Goal: Task Accomplishment & Management: Use online tool/utility

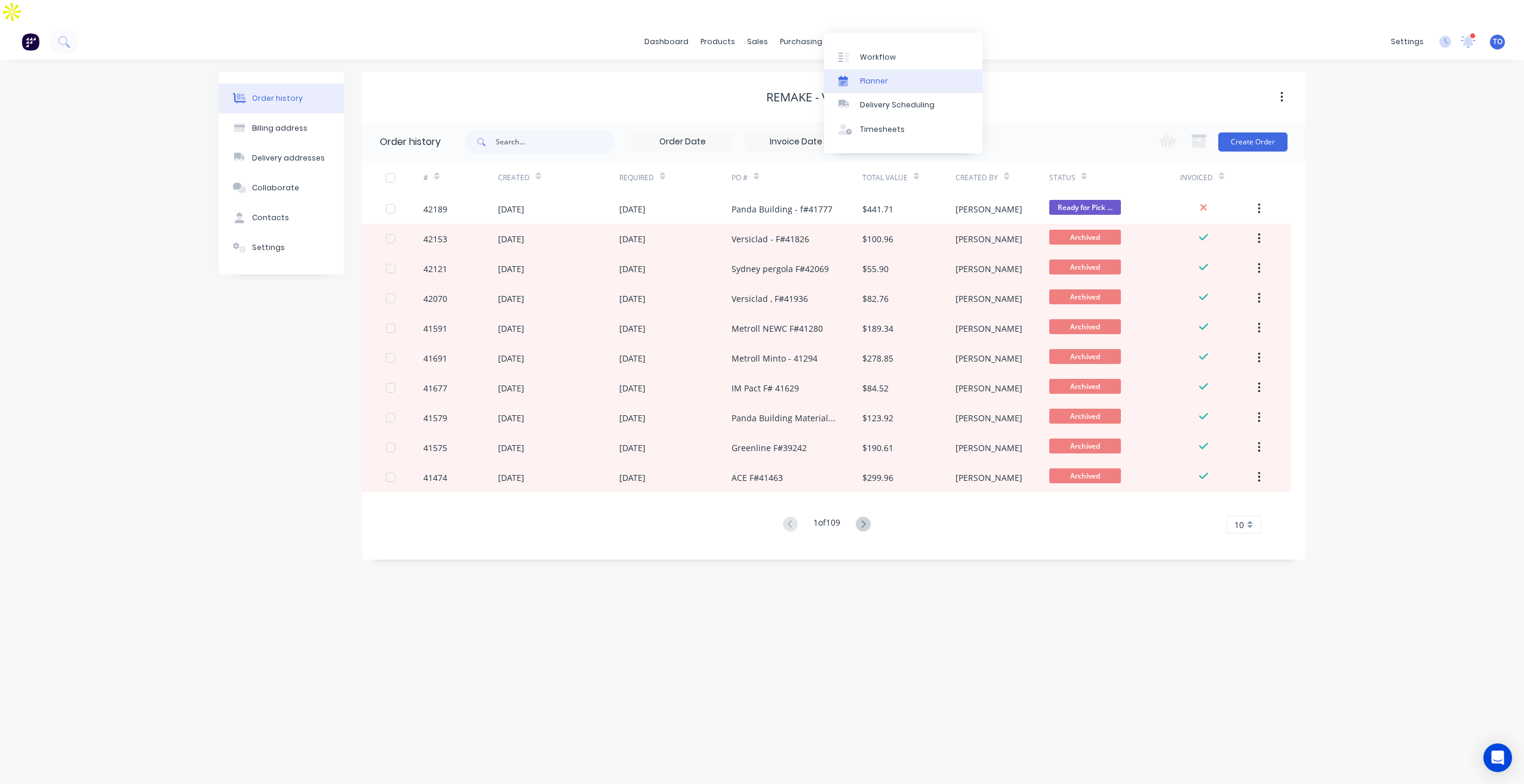
click at [869, 85] on div "Planner" at bounding box center [873, 81] width 28 height 11
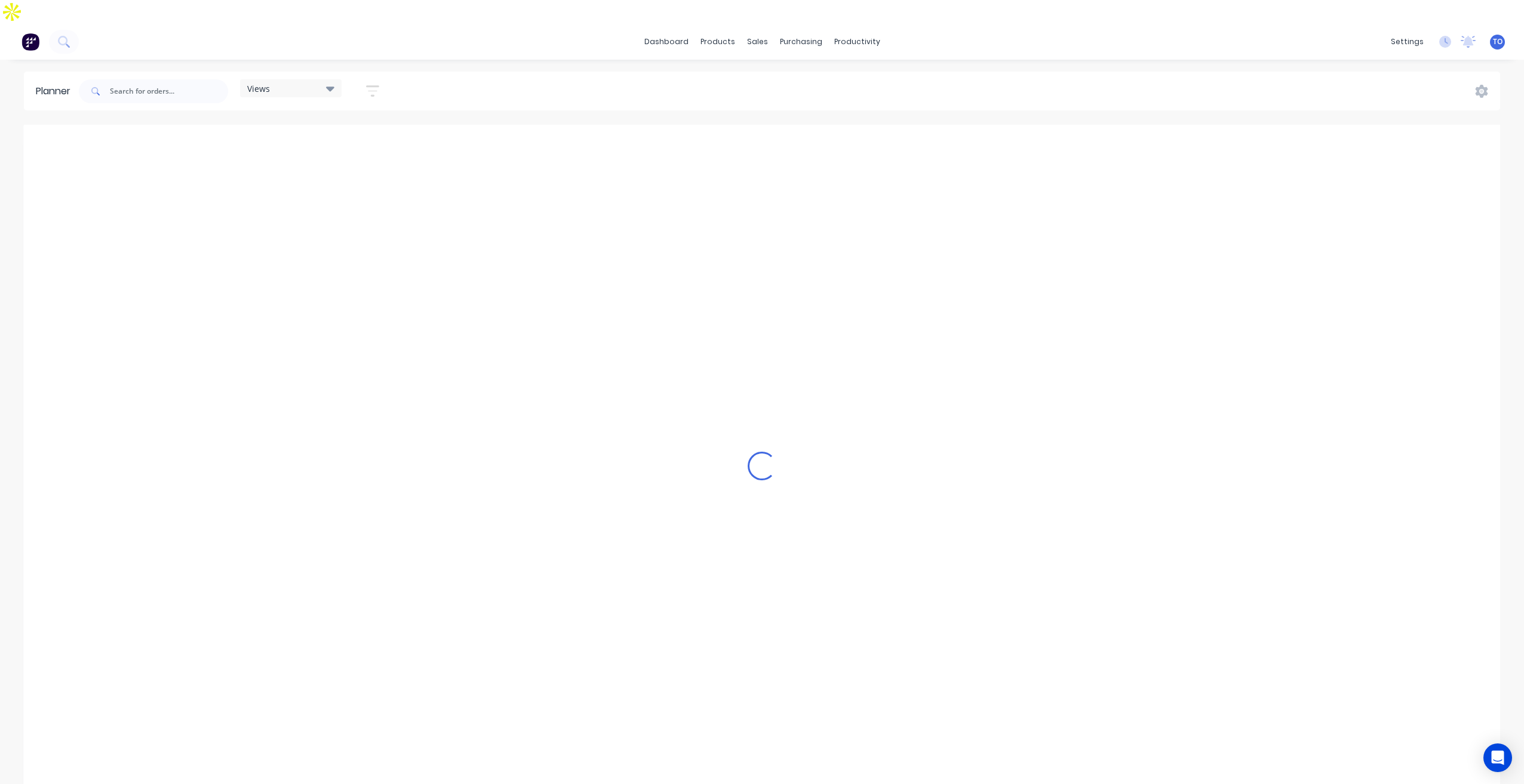
scroll to position [0, 1720]
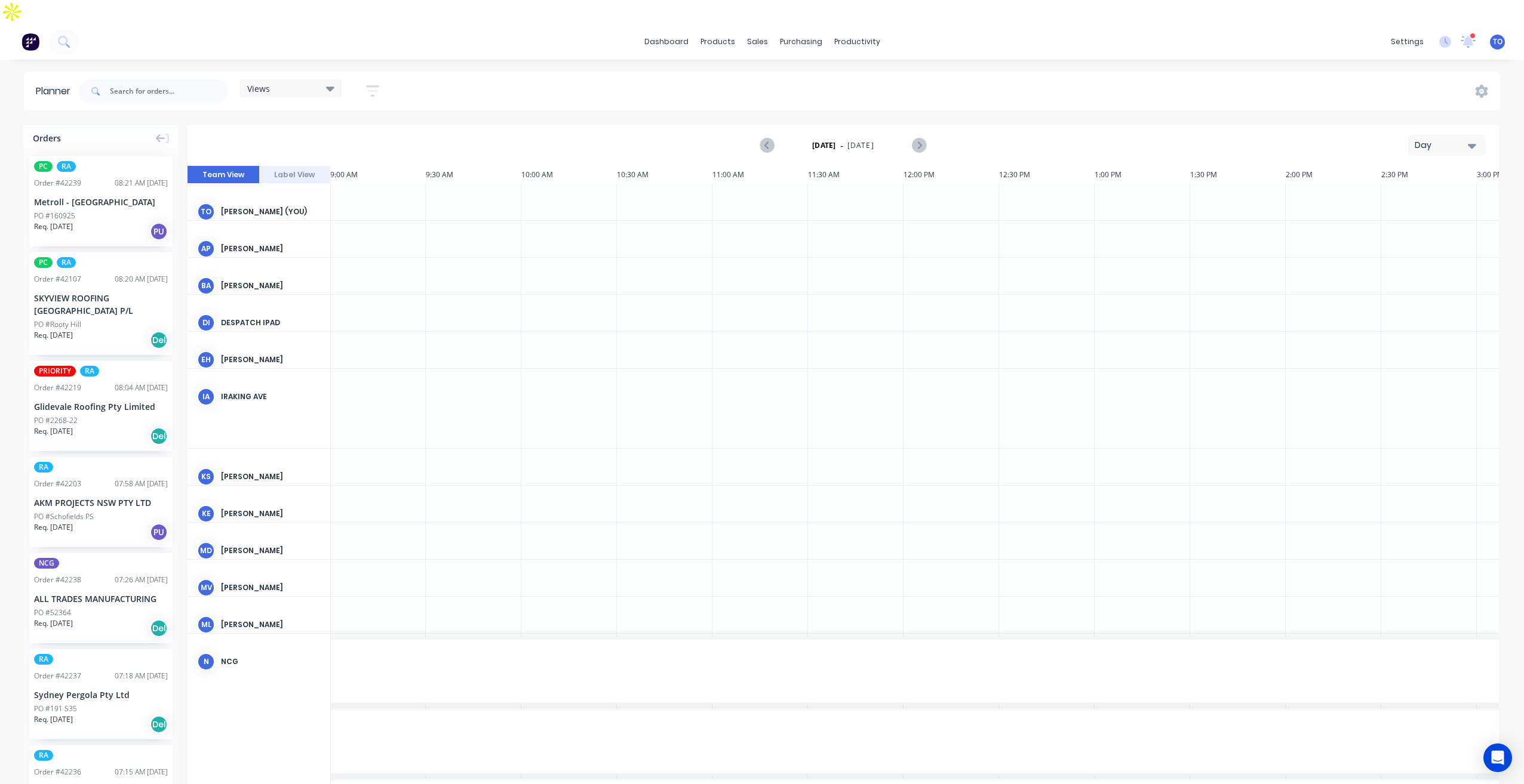
click at [1468, 139] on div "Day" at bounding box center [1442, 145] width 55 height 12
click at [1416, 189] on div "Week" at bounding box center [1425, 201] width 118 height 24
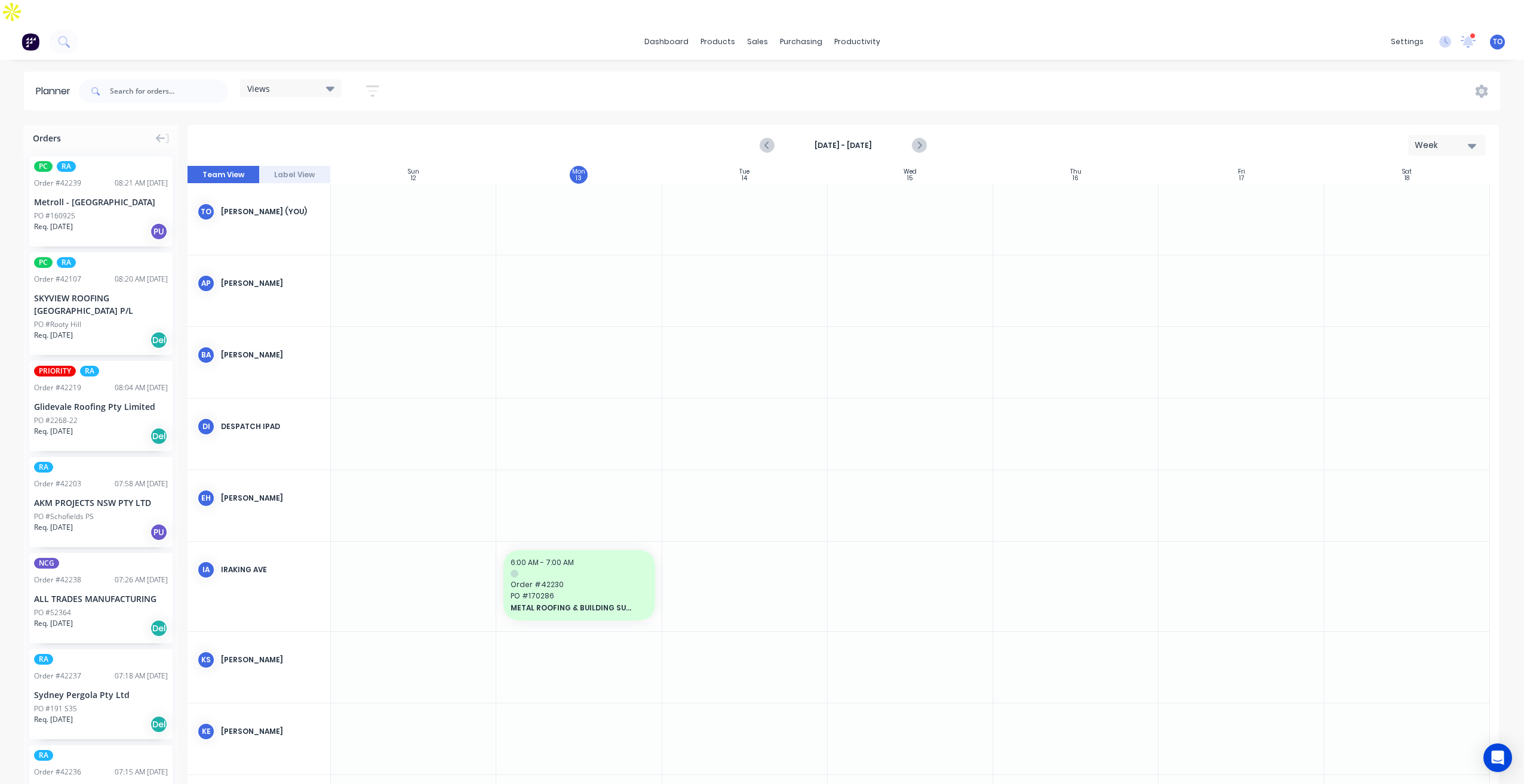
click at [373, 85] on icon "button" at bounding box center [373, 91] width 13 height 12
click at [329, 166] on div "Show/Hide orders" at bounding box center [310, 171] width 83 height 12
click at [289, 189] on div "button" at bounding box center [281, 201] width 24 height 24
click at [306, 242] on div "Unscheduled" at bounding box center [357, 248] width 119 height 12
click at [499, 74] on div "Views Save new view None (Default) edit Iraking edit kyle edit Michael's View e…" at bounding box center [788, 92] width 1423 height 36
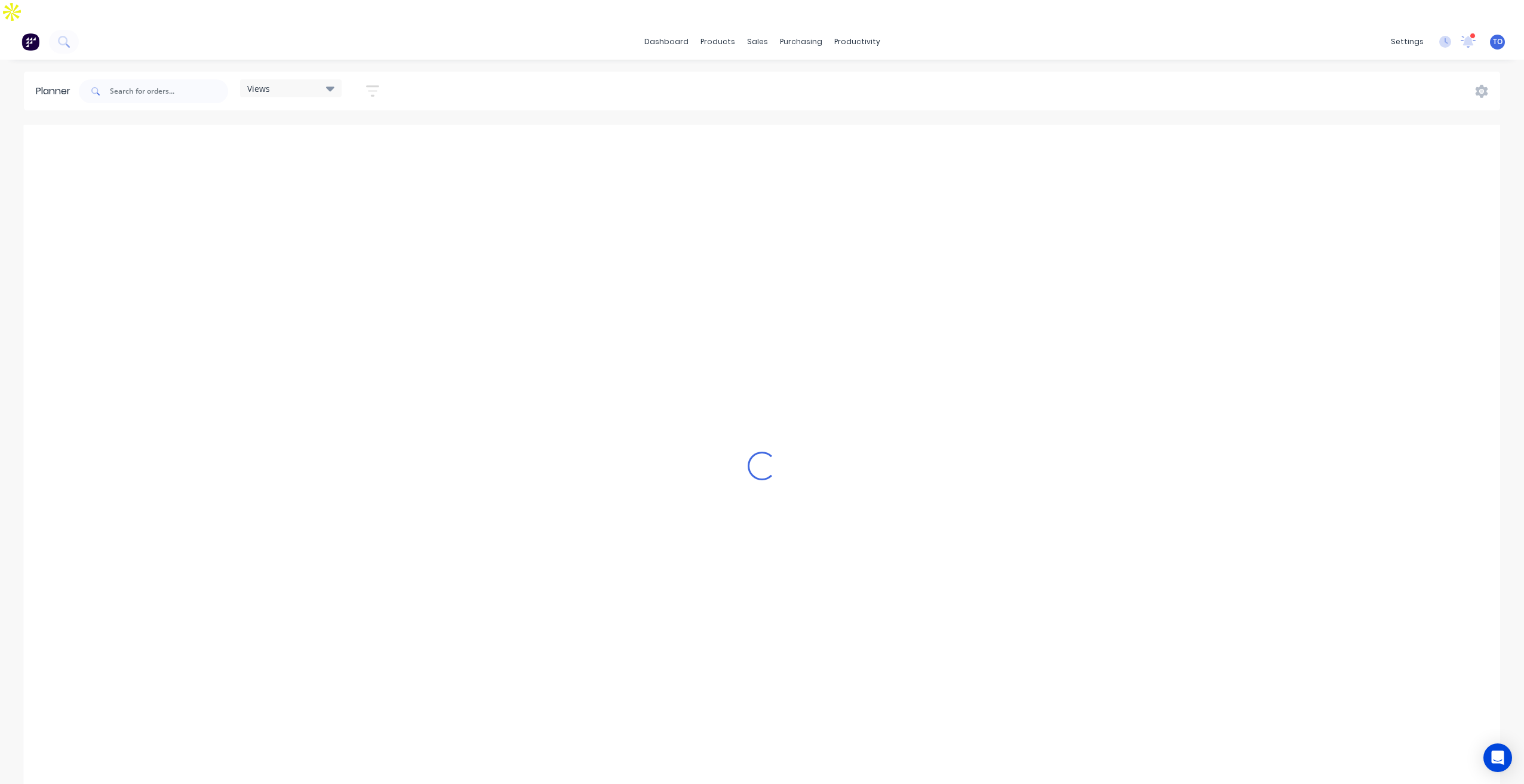
click at [378, 90] on icon "button" at bounding box center [372, 91] width 9 height 1
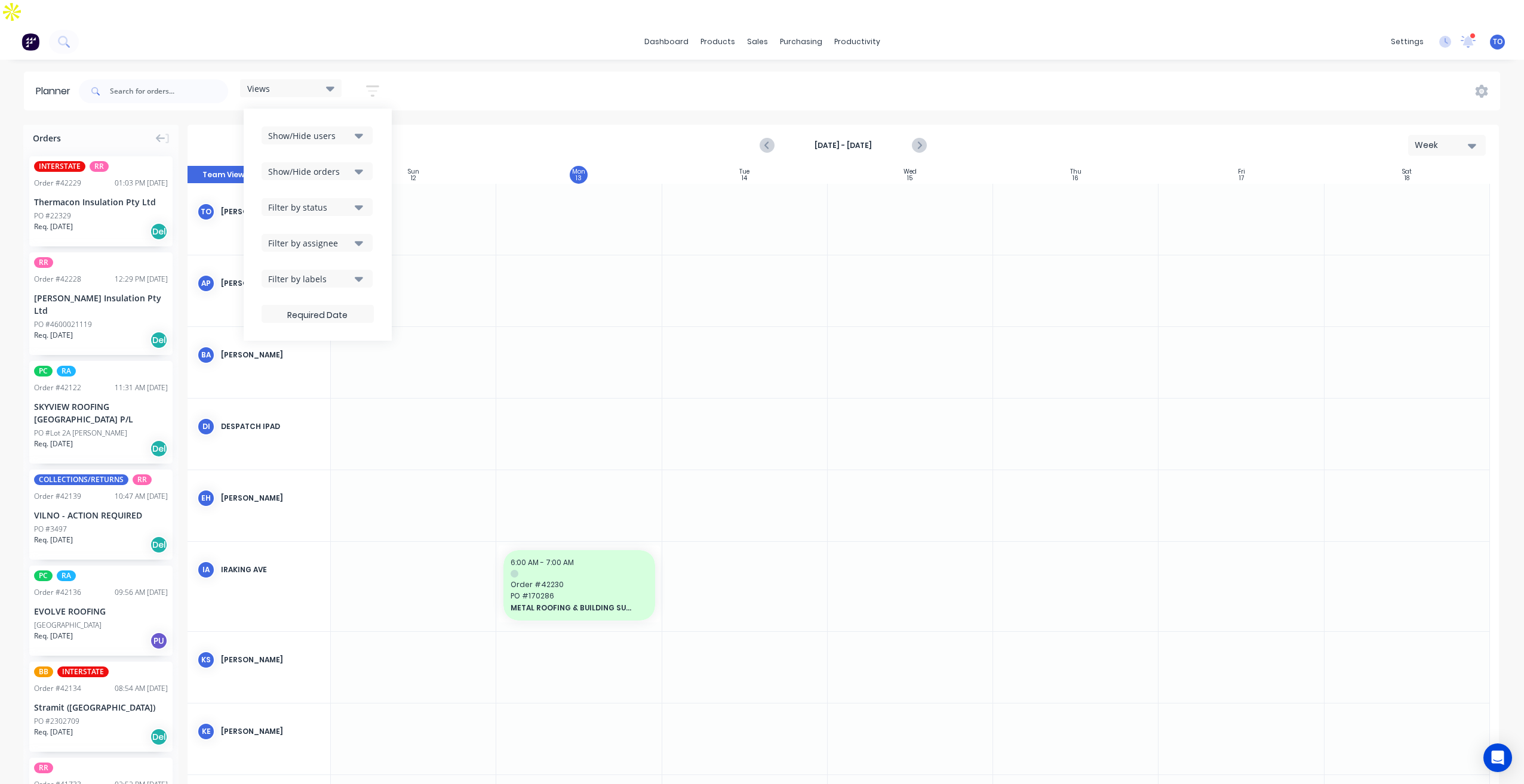
click at [350, 129] on div "Show/Hide users" at bounding box center [310, 135] width 83 height 12
click at [382, 108] on div "Show/Hide users All Tobias Oyeyinka (You) Angela Perez Byron Aird Despatch Ipad…" at bounding box center [318, 224] width 148 height 232
click at [347, 201] on div "Filter by status" at bounding box center [310, 207] width 83 height 12
click at [302, 266] on div "All" at bounding box center [357, 272] width 119 height 12
click at [377, 163] on div "Show/Hide users Show/Hide orders Filter by status All Draft Quote Archived Deli…" at bounding box center [318, 224] width 148 height 232
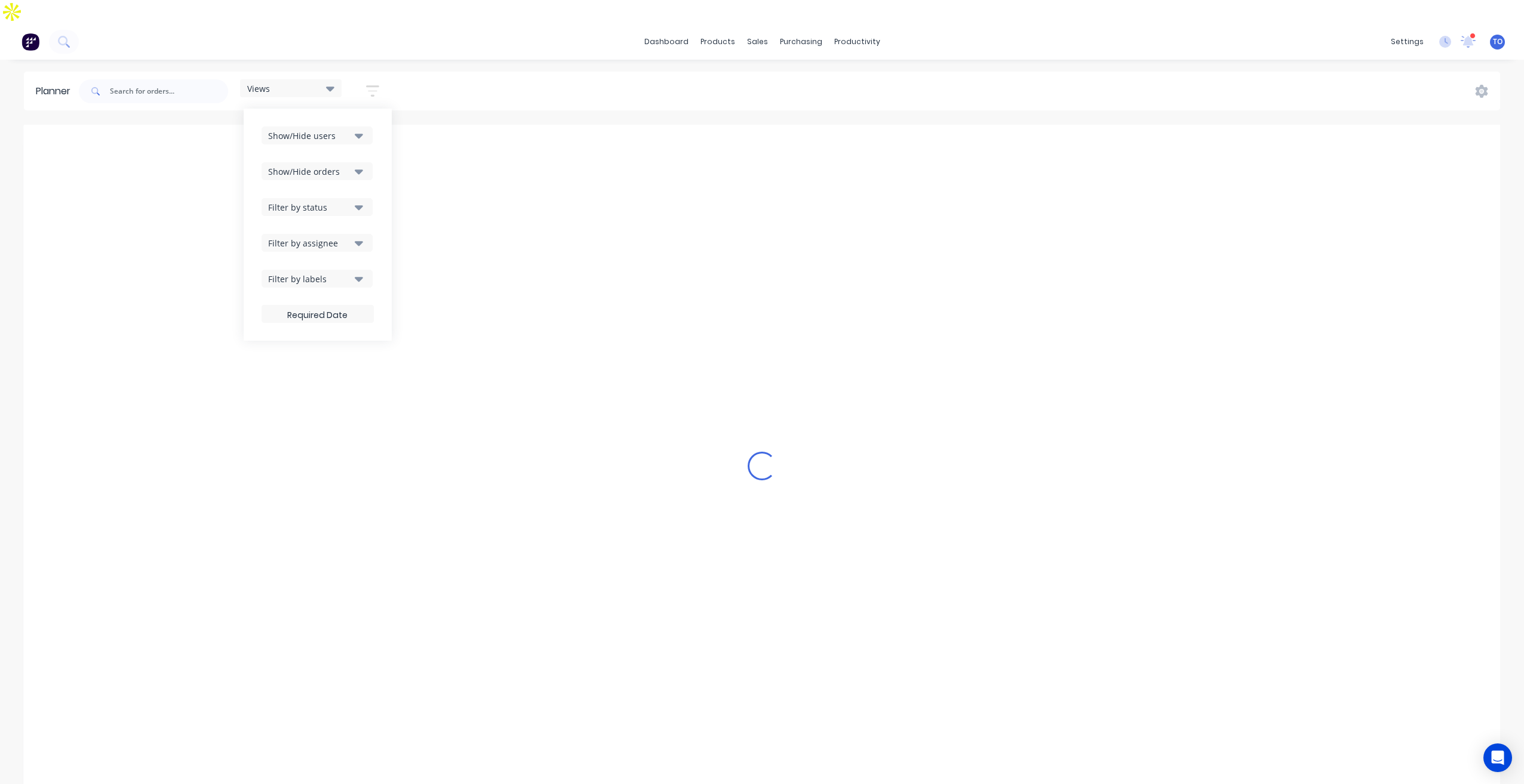
click at [341, 234] on button "Filter by assignee" at bounding box center [316, 242] width 111 height 18
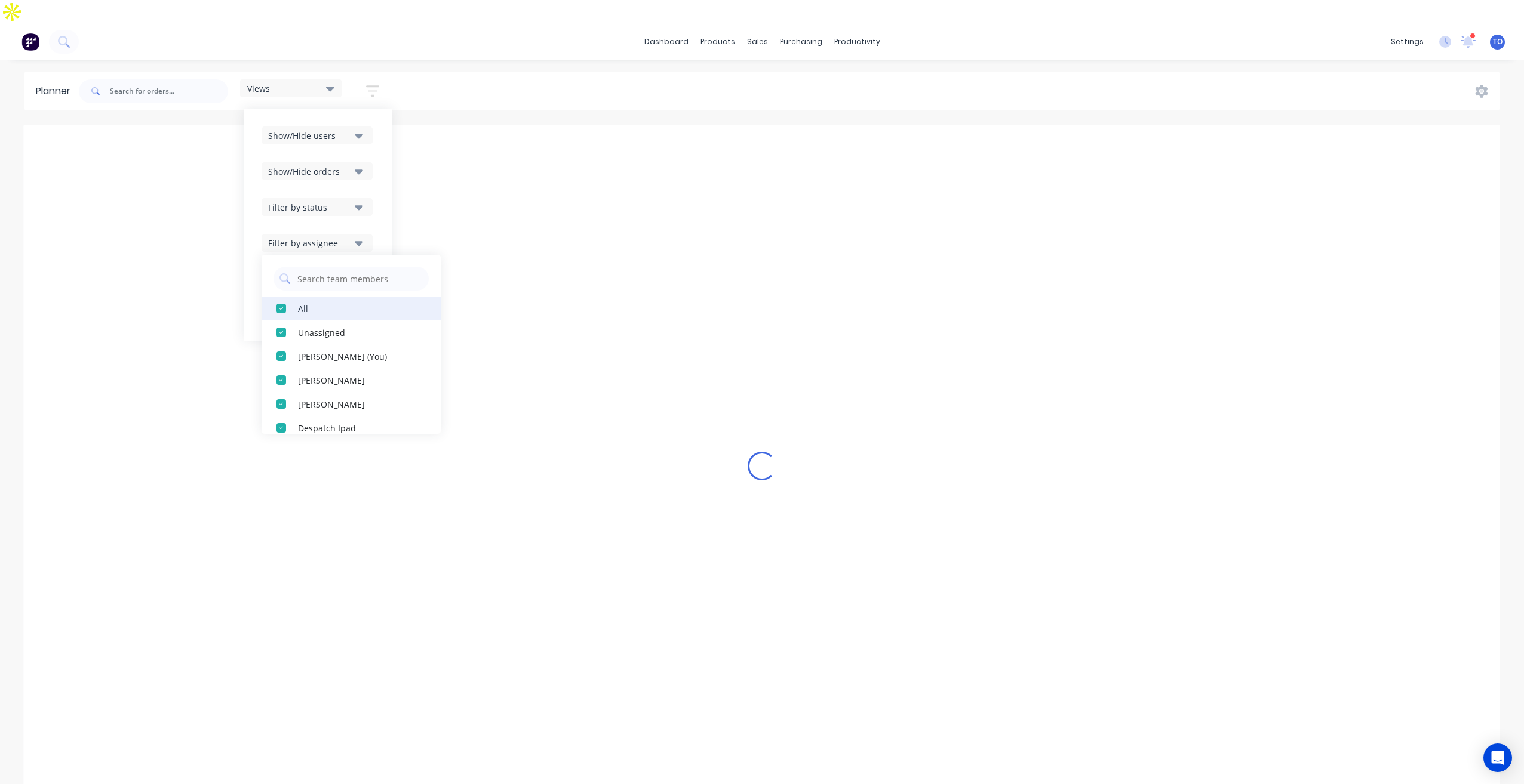
click at [297, 297] on button "All" at bounding box center [351, 308] width 179 height 24
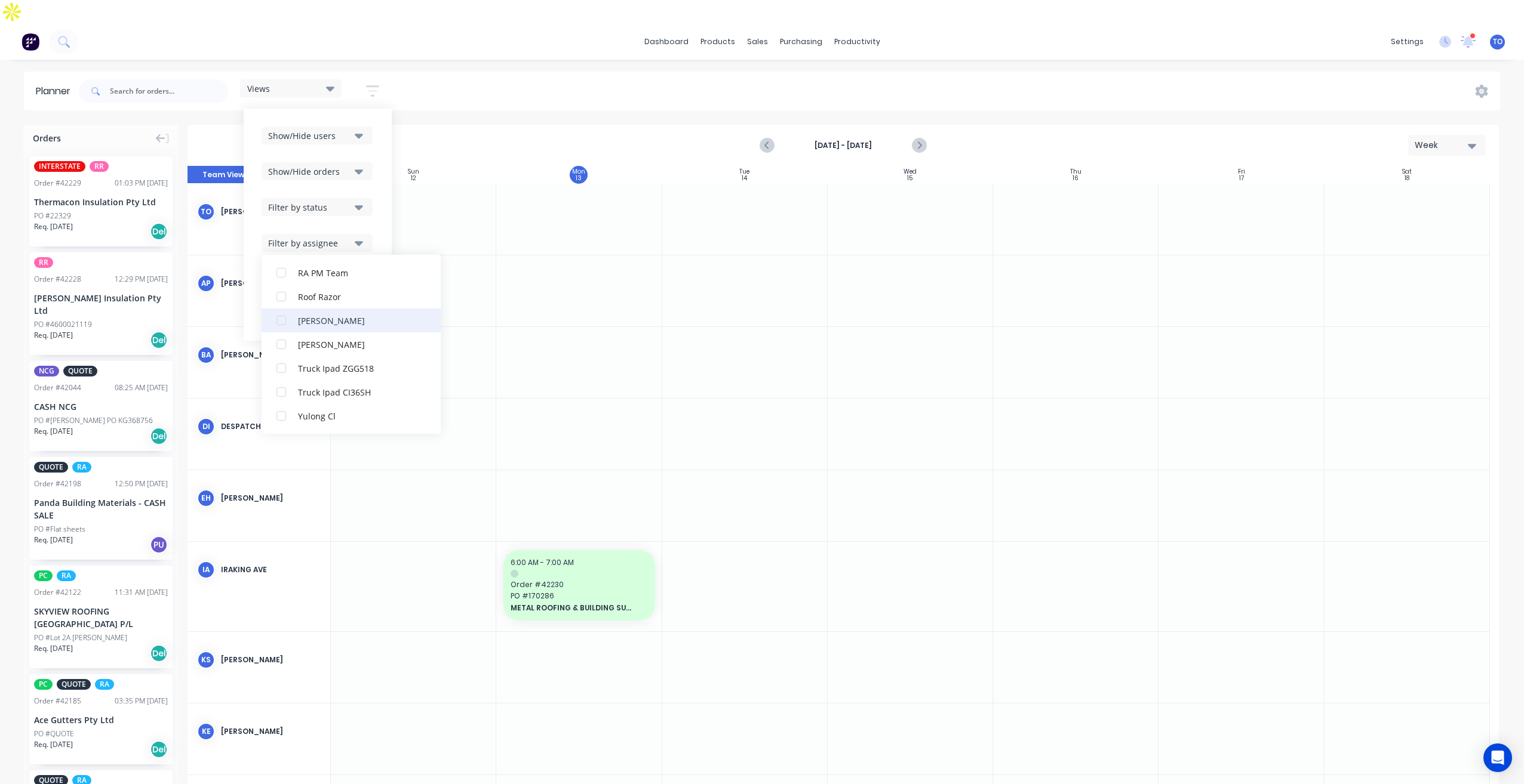
click at [306, 314] on div "Rupesh Karki" at bounding box center [357, 320] width 119 height 12
click at [381, 141] on div "Show/Hide users Show/Hide orders Filter by status Filter by assignee All Unassi…" at bounding box center [318, 224] width 148 height 232
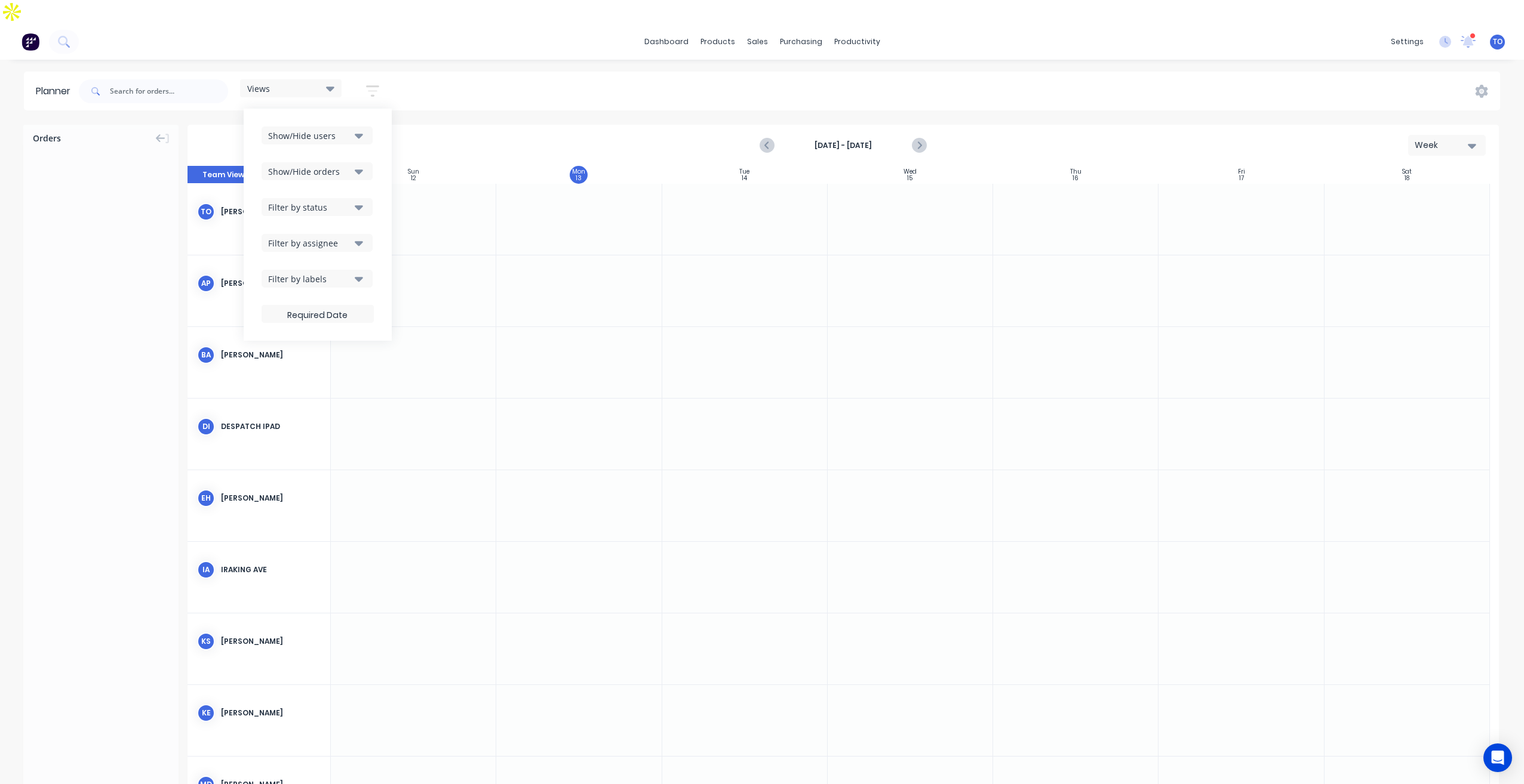
click at [359, 129] on icon "button" at bounding box center [359, 135] width 9 height 13
drag, startPoint x: 383, startPoint y: 103, endPoint x: 376, endPoint y: 149, distance: 46.5
click at [383, 108] on div "Show/Hide users All Tobias Oyeyinka (You) Angela Perez Byron Aird Despatch Ipad…" at bounding box center [318, 224] width 148 height 232
click at [351, 166] on div "Show/Hide orders" at bounding box center [310, 171] width 83 height 12
click at [384, 119] on div "Show/Hide users Show/Hide orders All Scheduled Unscheduled Filter by status Fil…" at bounding box center [318, 224] width 148 height 232
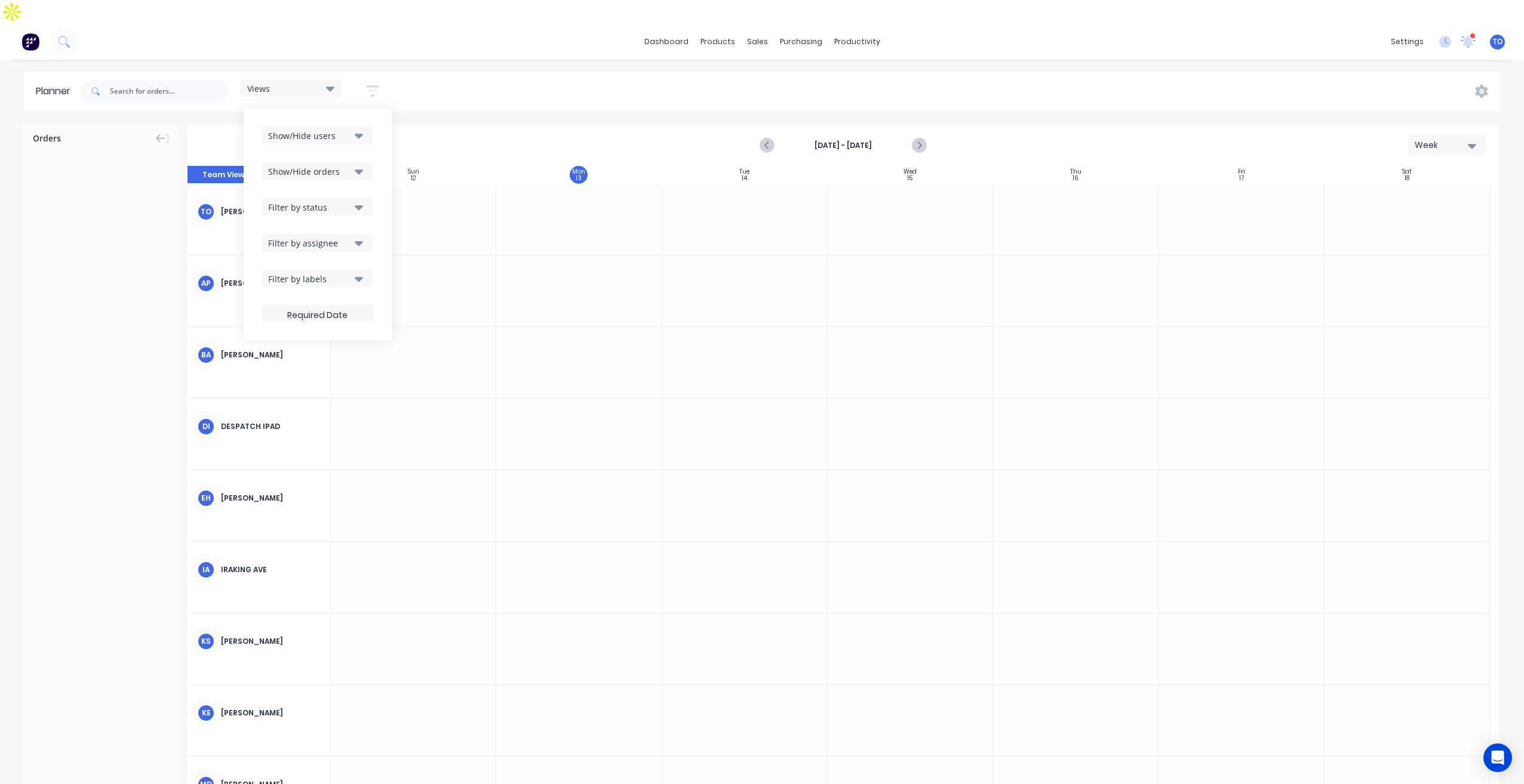
click at [353, 198] on button "Filter by status" at bounding box center [316, 207] width 111 height 18
click at [365, 80] on button "button" at bounding box center [373, 91] width 38 height 23
click at [366, 80] on button "button" at bounding box center [373, 91] width 38 height 23
click at [379, 84] on icon "button" at bounding box center [373, 91] width 13 height 15
click at [376, 80] on button "button" at bounding box center [373, 91] width 38 height 23
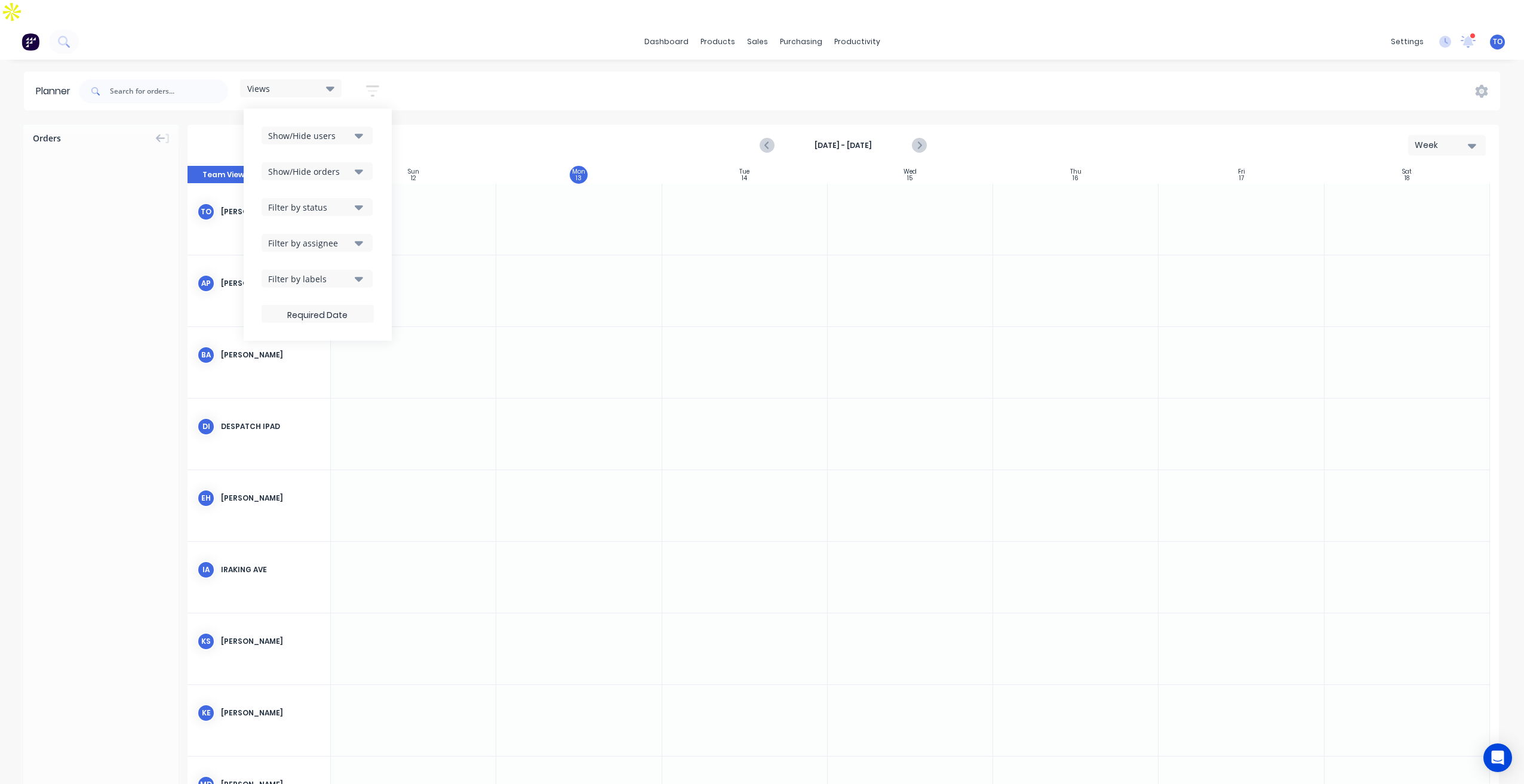
click at [363, 129] on icon "button" at bounding box center [359, 135] width 9 height 13
click at [381, 108] on div "Show/Hide users All Tobias Oyeyinka (You) Angela Perez Byron Aird Despatch Ipad…" at bounding box center [318, 224] width 148 height 232
click at [357, 165] on icon "button" at bounding box center [359, 171] width 9 height 13
click at [388, 116] on div "Show/Hide users Show/Hide orders All Scheduled Unscheduled Filter by status Fil…" at bounding box center [318, 224] width 148 height 232
click at [368, 198] on button "Filter by status" at bounding box center [316, 207] width 111 height 18
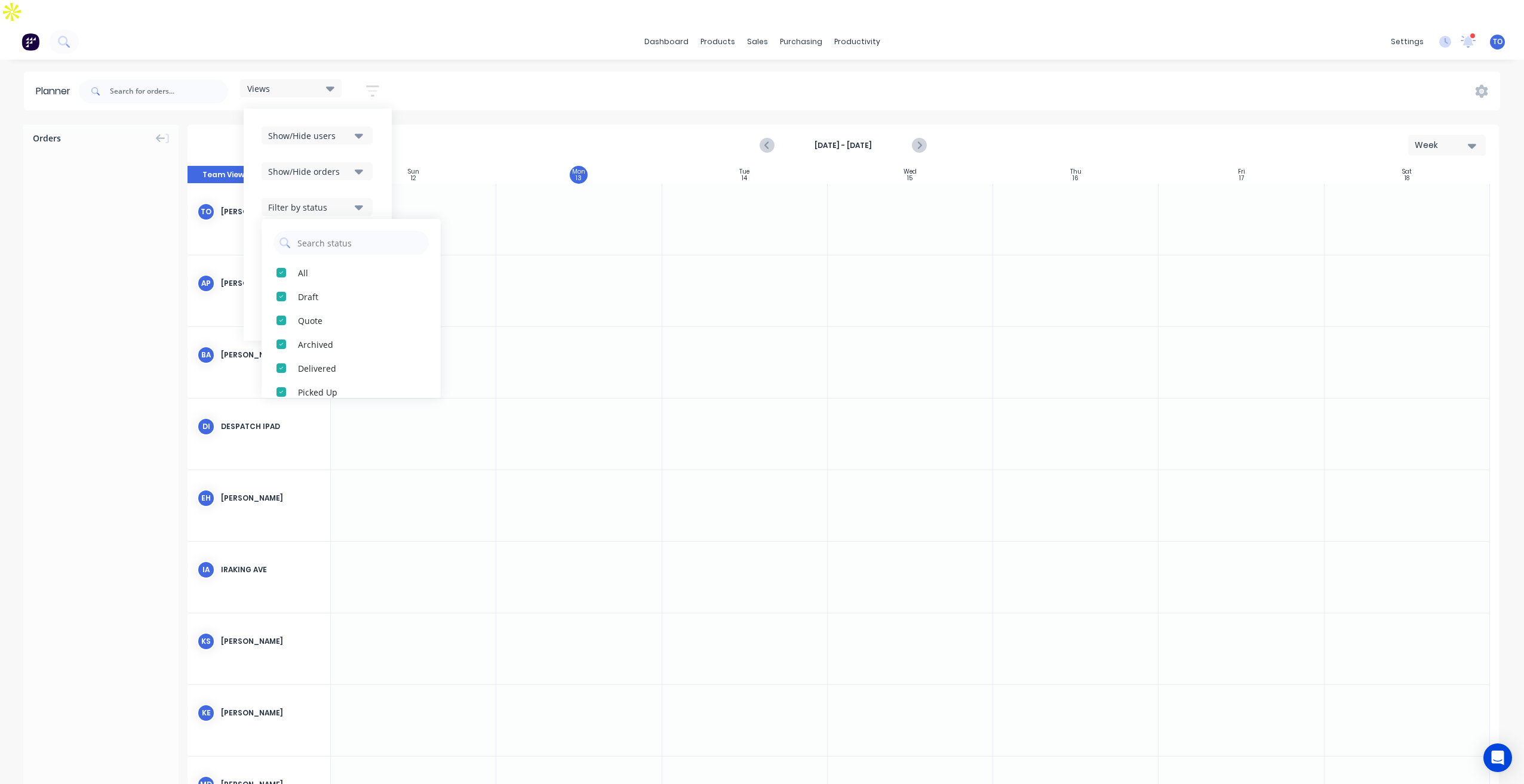
click at [377, 179] on div "Show/Hide users Show/Hide orders Filter by status All Draft Quote Archived Deli…" at bounding box center [318, 224] width 148 height 232
click at [360, 234] on div "Show/Hide users Show/Hide orders Filter by status Filter by assignee Filter by …" at bounding box center [317, 224] width 112 height 196
click at [357, 237] on icon "button" at bounding box center [359, 243] width 9 height 13
click at [300, 302] on div "All" at bounding box center [357, 308] width 119 height 12
click at [374, 207] on div "Show/Hide users Show/Hide orders Filter by status Filter by assignee All Unassi…" at bounding box center [317, 224] width 112 height 196
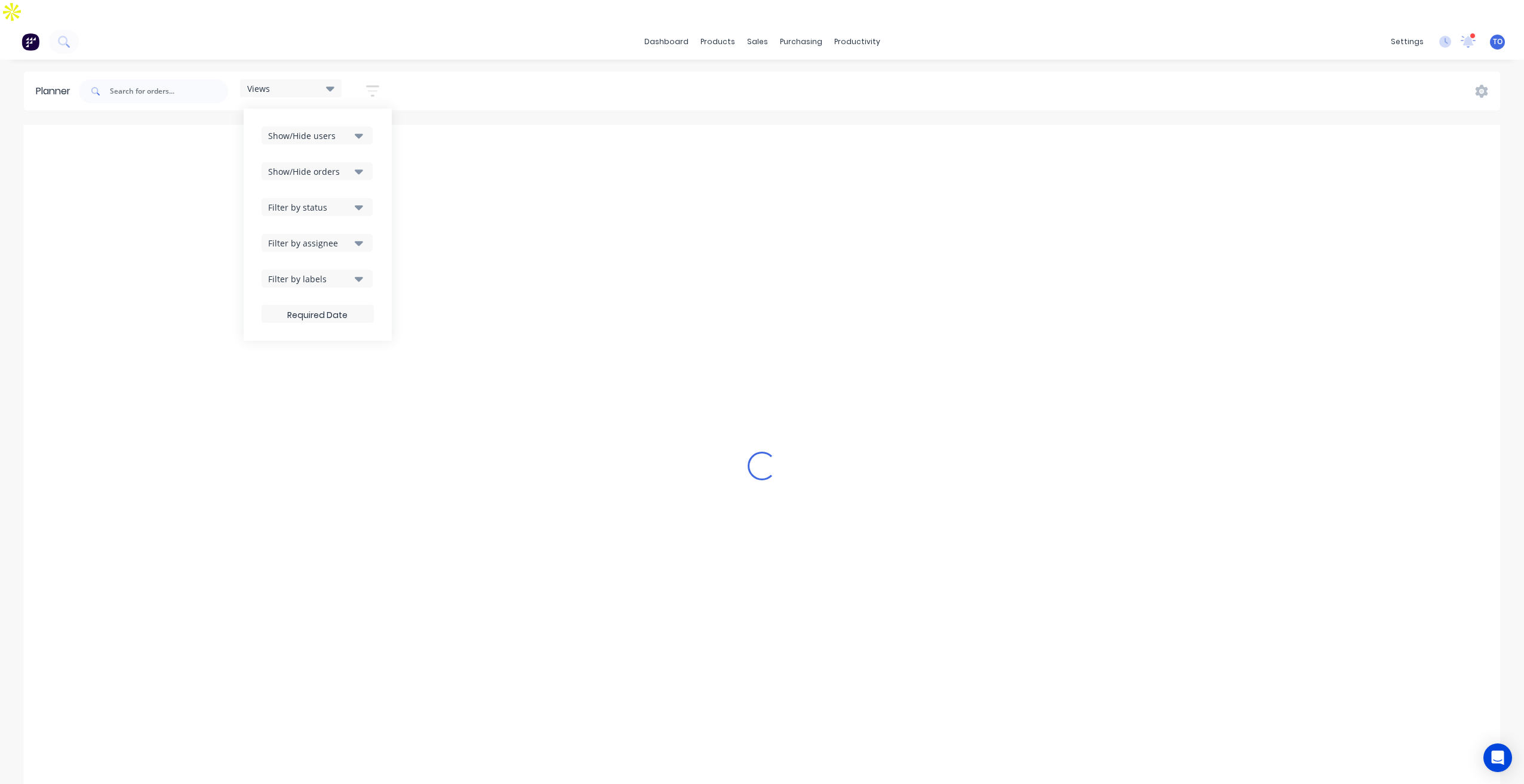
click at [359, 129] on icon "button" at bounding box center [359, 135] width 9 height 13
click at [321, 195] on div "All" at bounding box center [357, 200] width 119 height 12
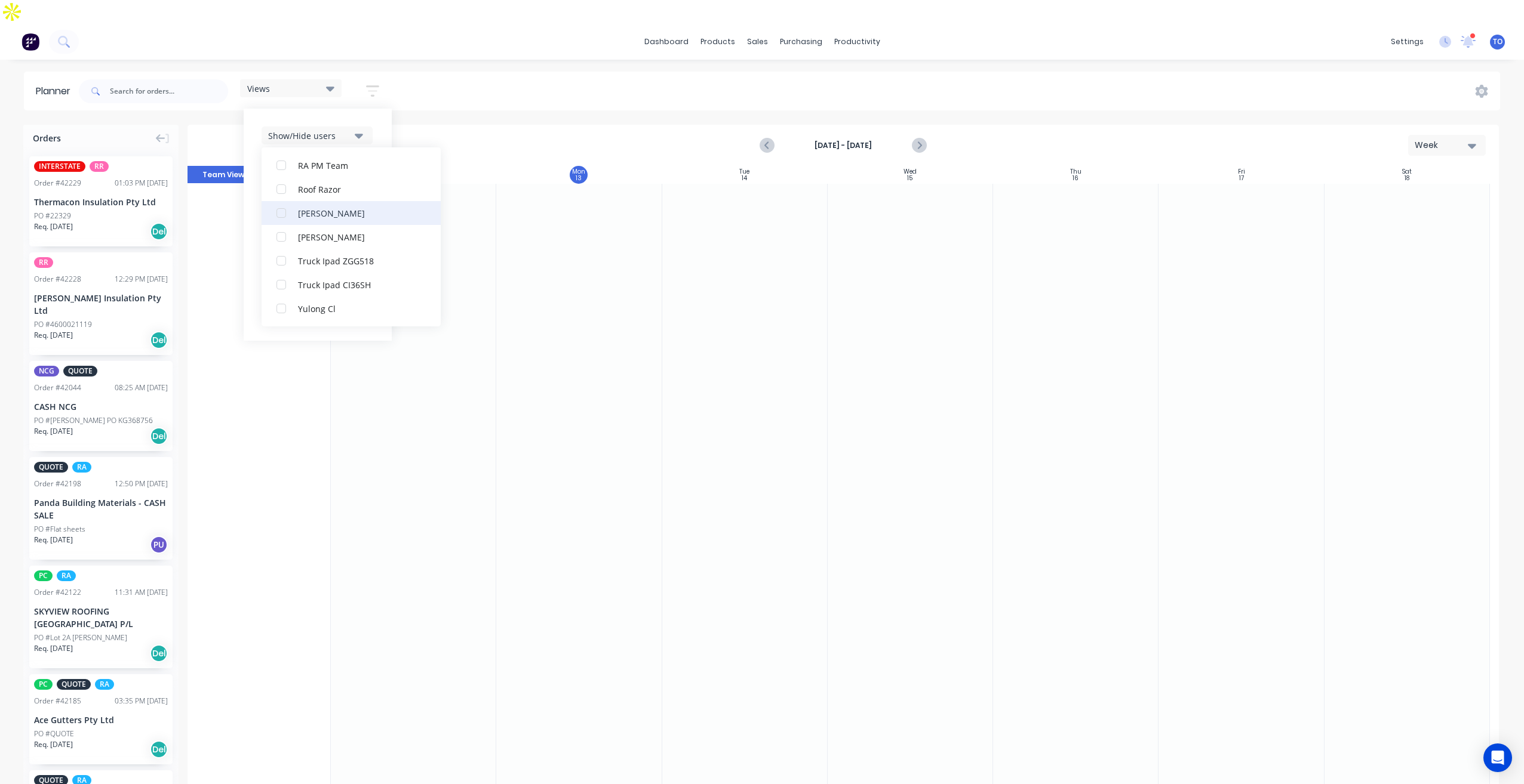
click at [316, 201] on button "Rupesh Karki" at bounding box center [351, 213] width 179 height 24
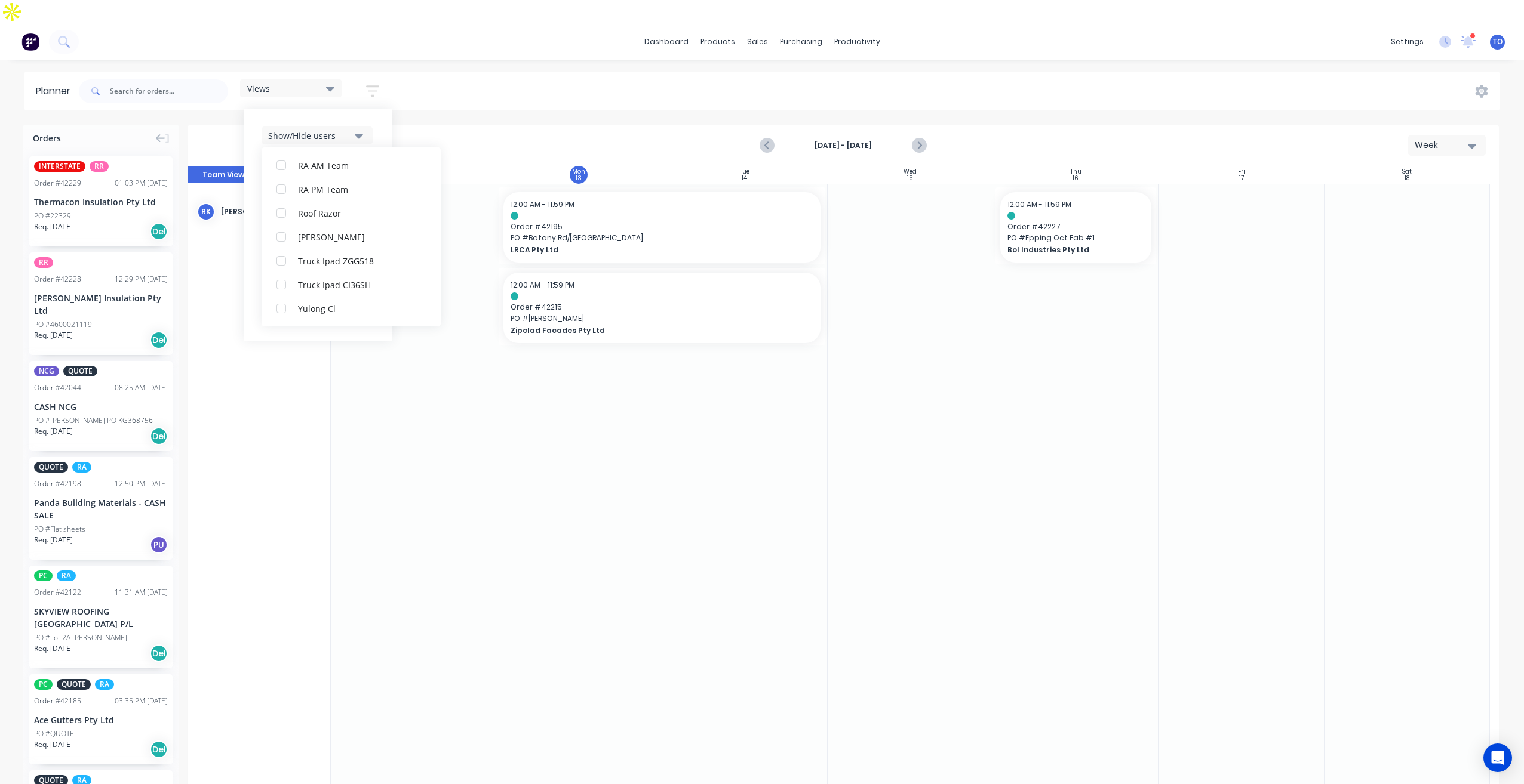
scroll to position [12, 0]
click at [537, 77] on div "Views Save new view None (Default) edit Iraking edit kyle edit Michael's View e…" at bounding box center [788, 92] width 1423 height 36
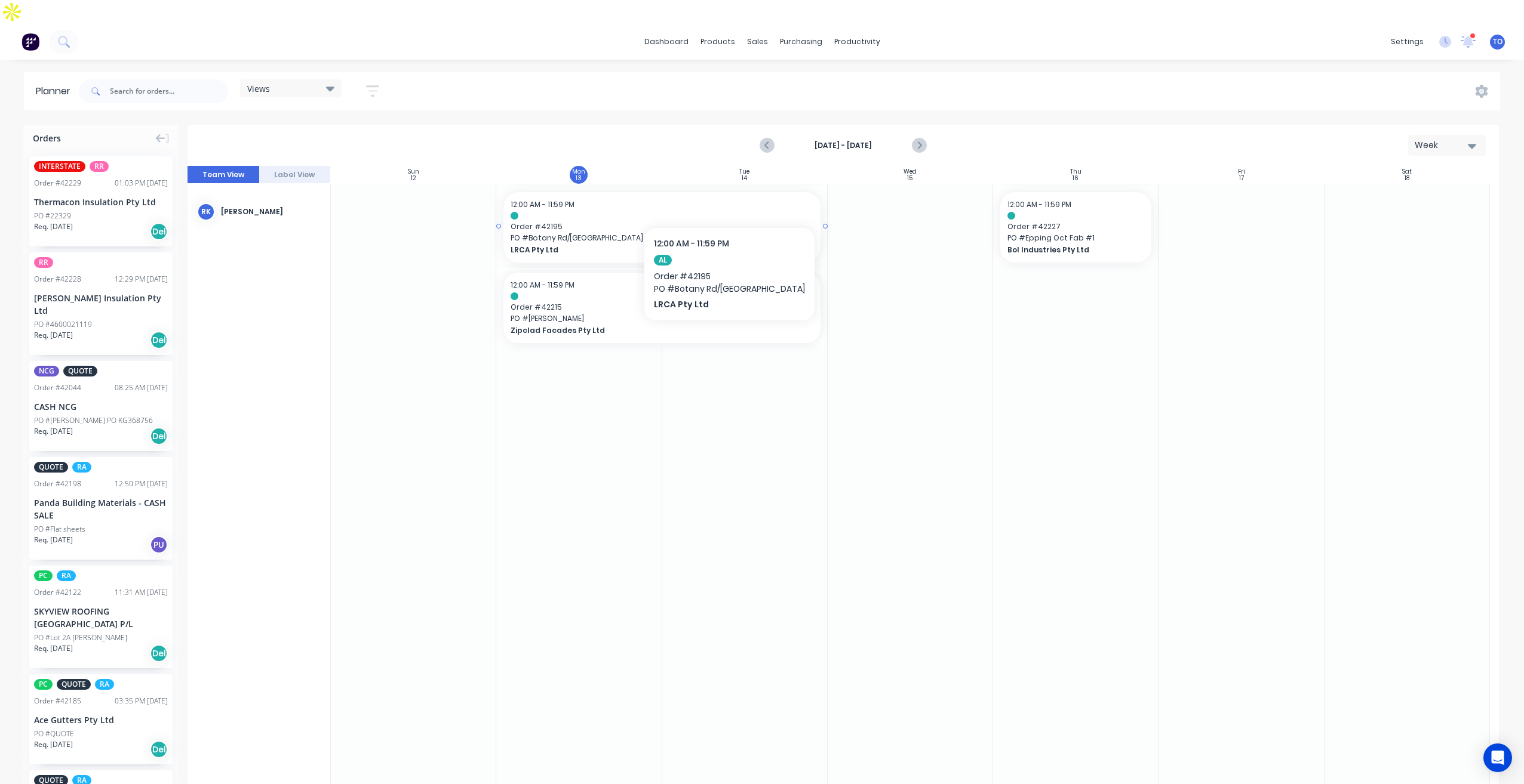
click at [714, 212] on div at bounding box center [662, 216] width 302 height 8
